Goal: Task Accomplishment & Management: Use online tool/utility

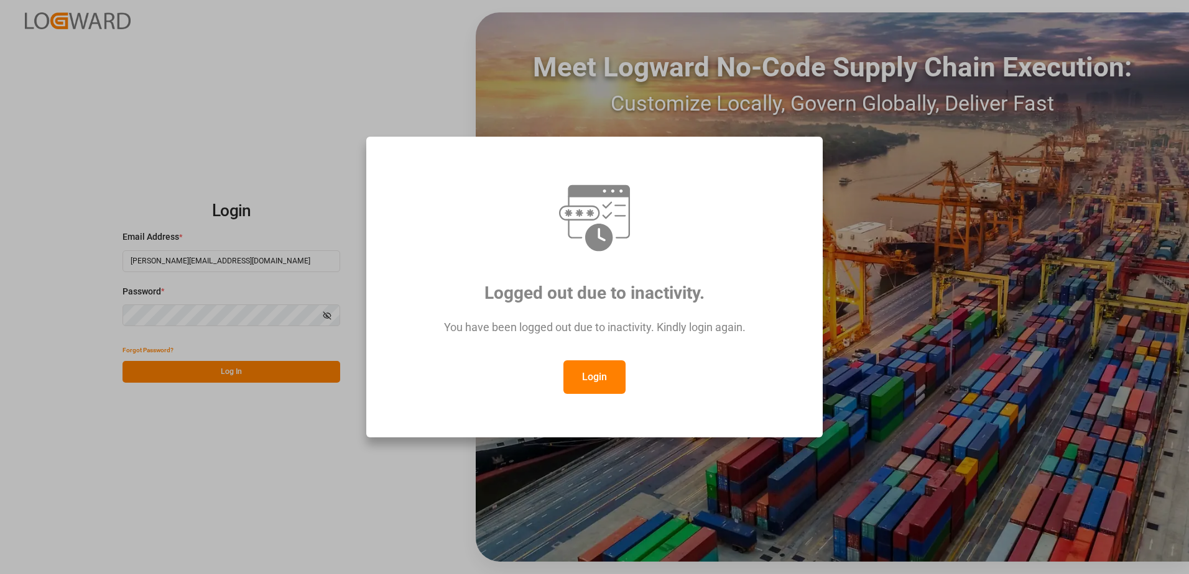
click at [595, 375] on button "Login" at bounding box center [594, 378] width 62 height 34
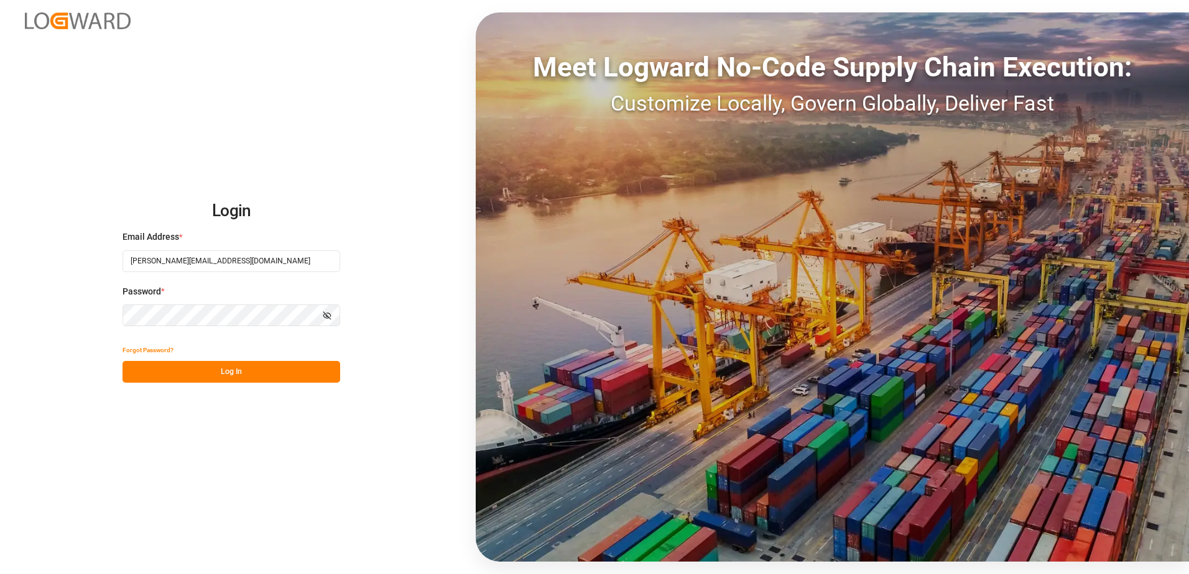
click at [257, 373] on button "Log In" at bounding box center [231, 372] width 218 height 22
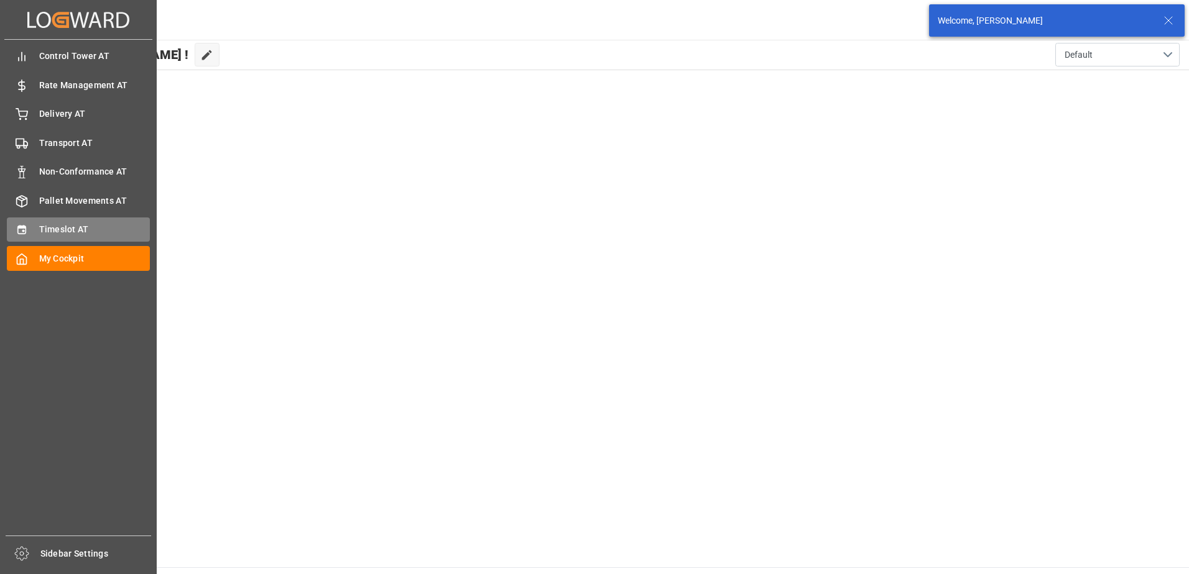
click at [20, 226] on icon at bounding box center [21, 230] width 8 height 9
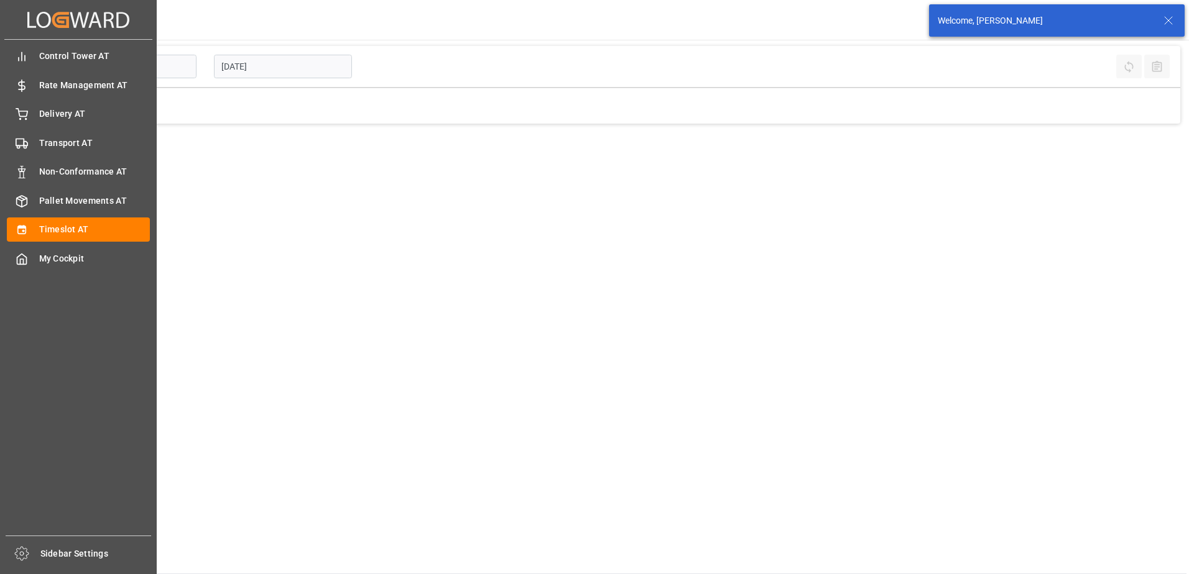
type input "Inbound AT"
